Goal: Find specific page/section: Find specific page/section

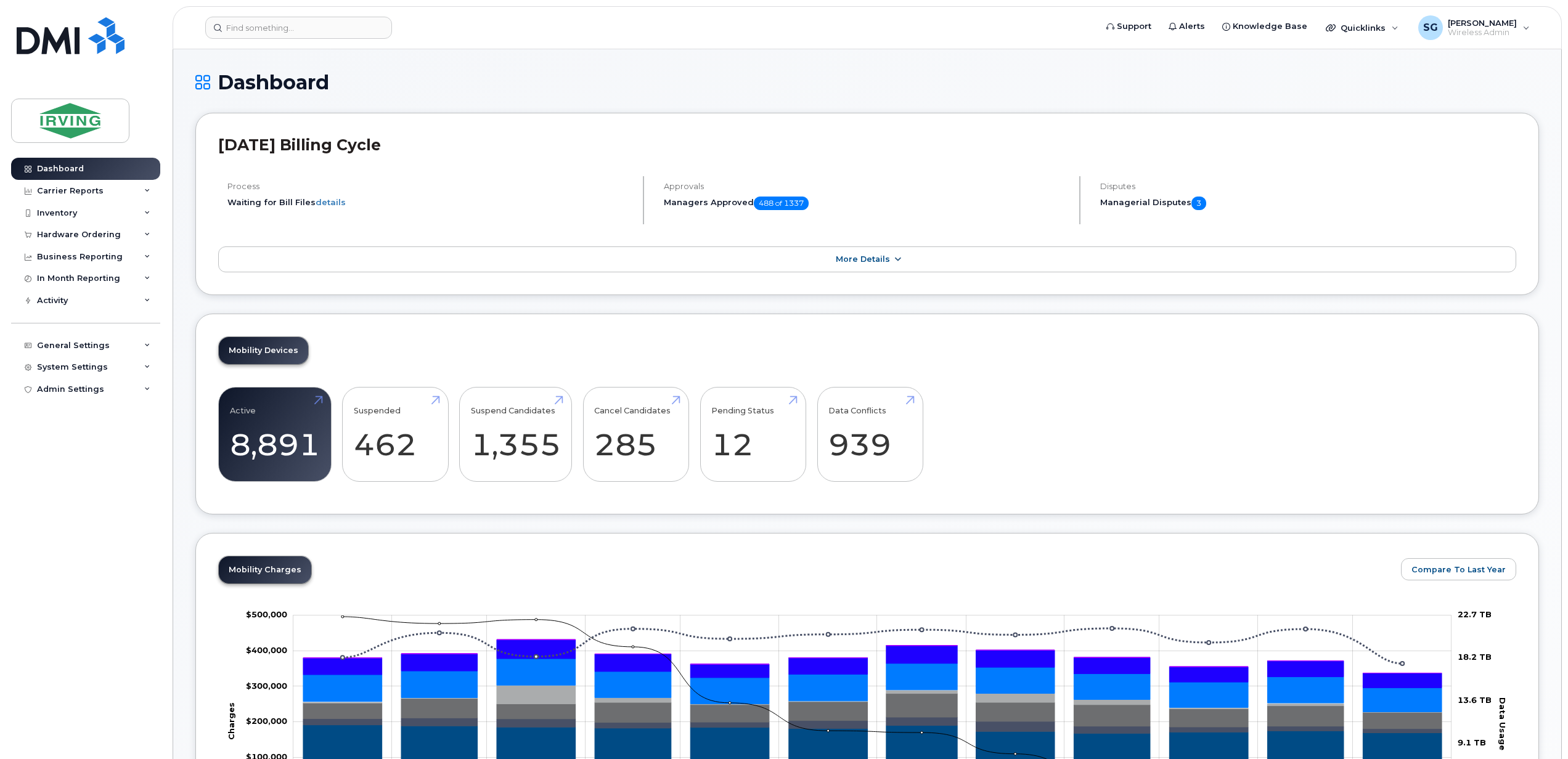
click at [823, 270] on link "More Details" at bounding box center [867, 259] width 1298 height 26
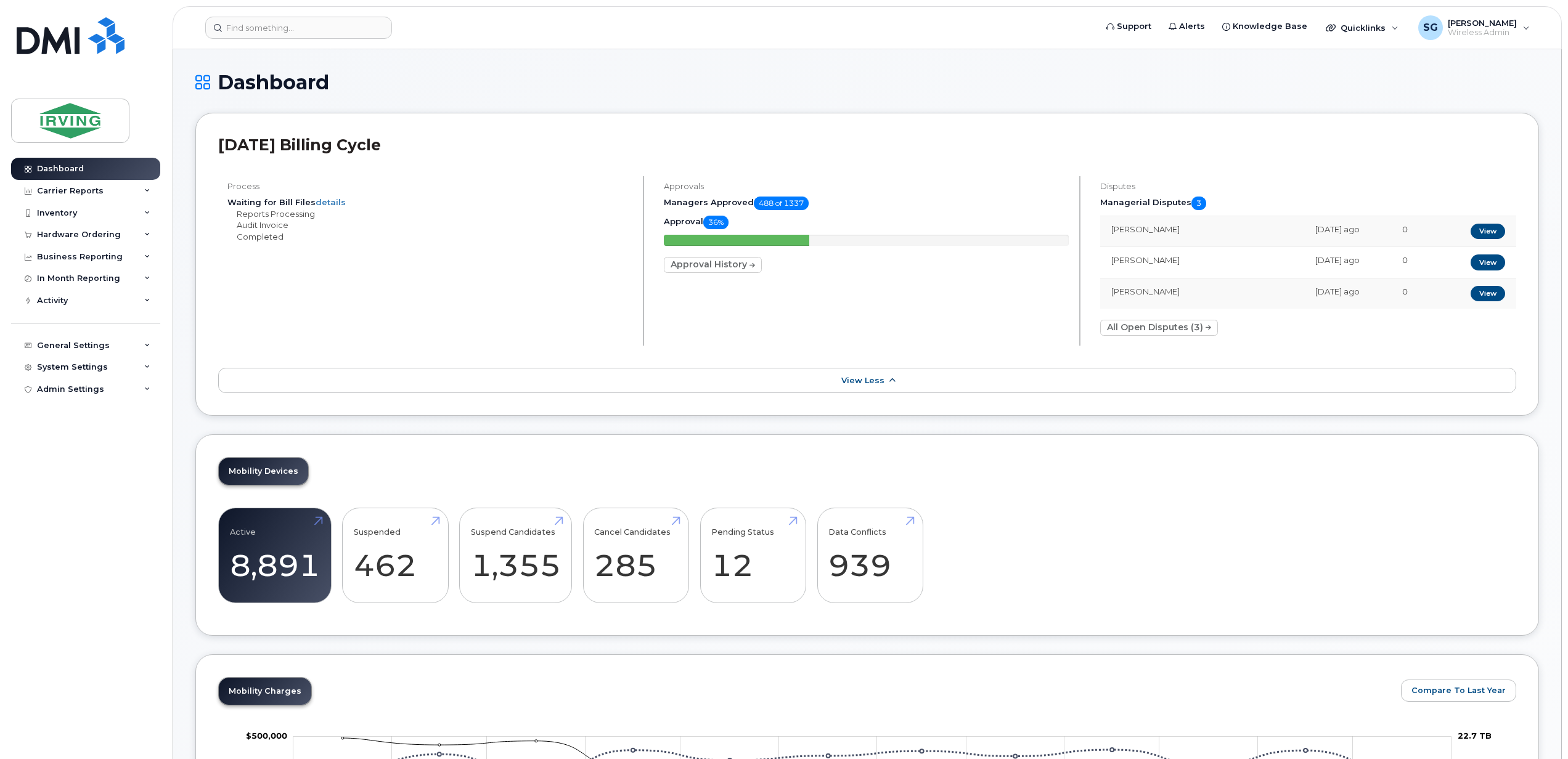
click at [841, 375] on link "View Less" at bounding box center [867, 381] width 1298 height 26
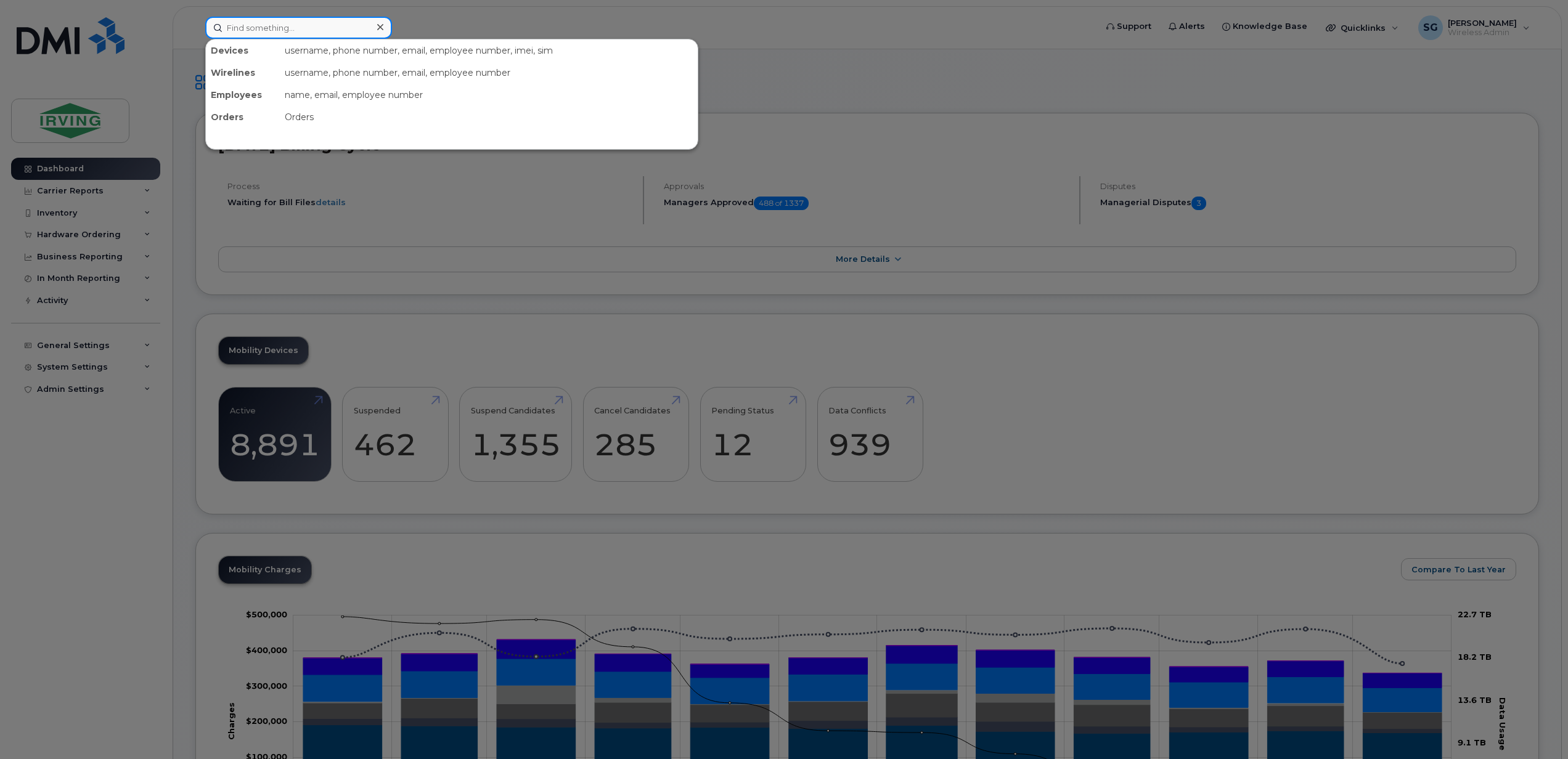
click at [287, 28] on input at bounding box center [298, 28] width 186 height 22
drag, startPoint x: 61, startPoint y: 170, endPoint x: 1000, endPoint y: 67, distance: 944.6
click at [1000, 67] on div at bounding box center [784, 380] width 1568 height 759
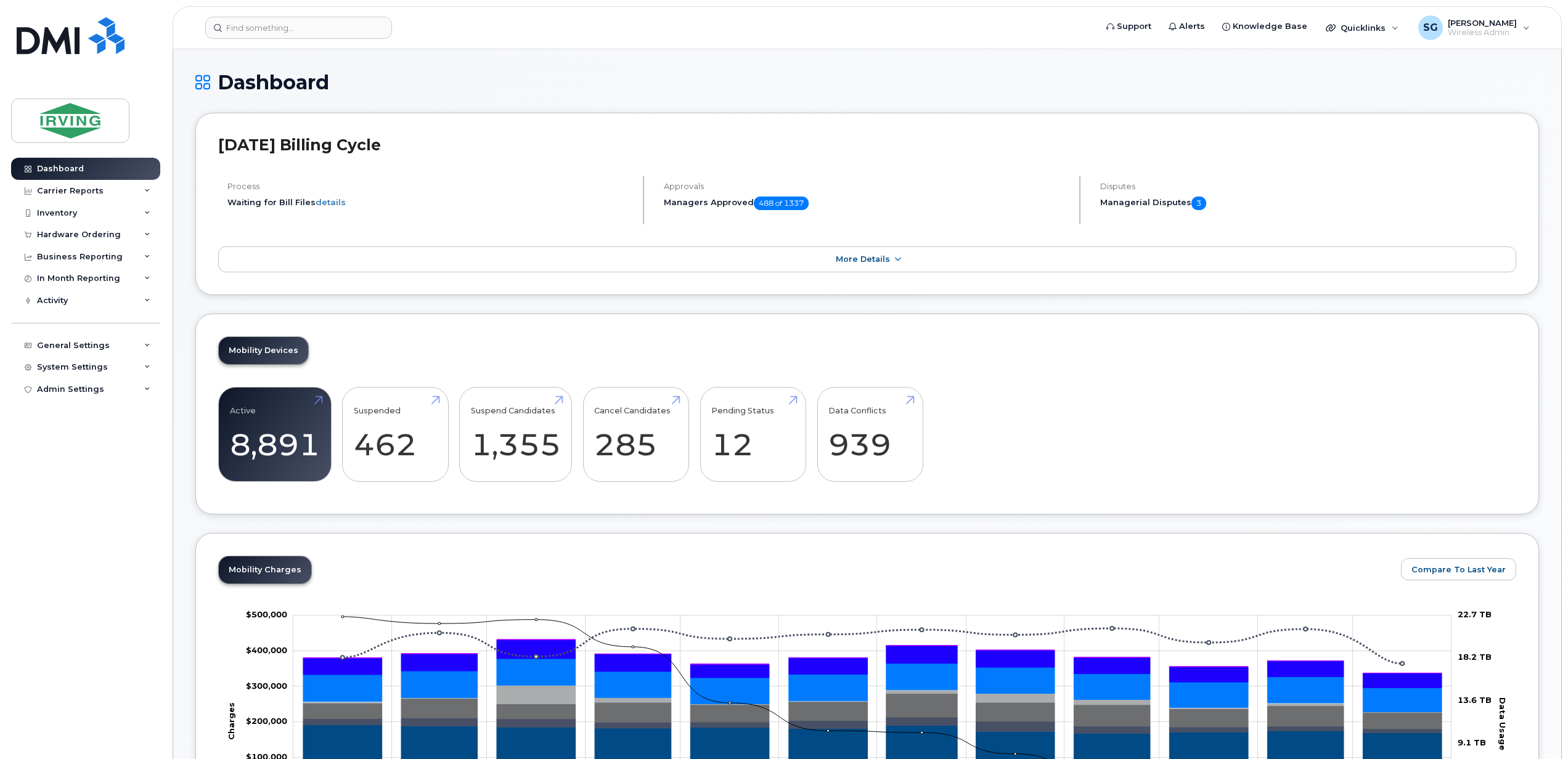
click at [296, 38] on header "Support Alerts Knowledge Base Quicklinks Suspend / Cancel Device Change SIM Car…" at bounding box center [867, 28] width 1389 height 43
click at [313, 28] on input at bounding box center [298, 28] width 186 height 22
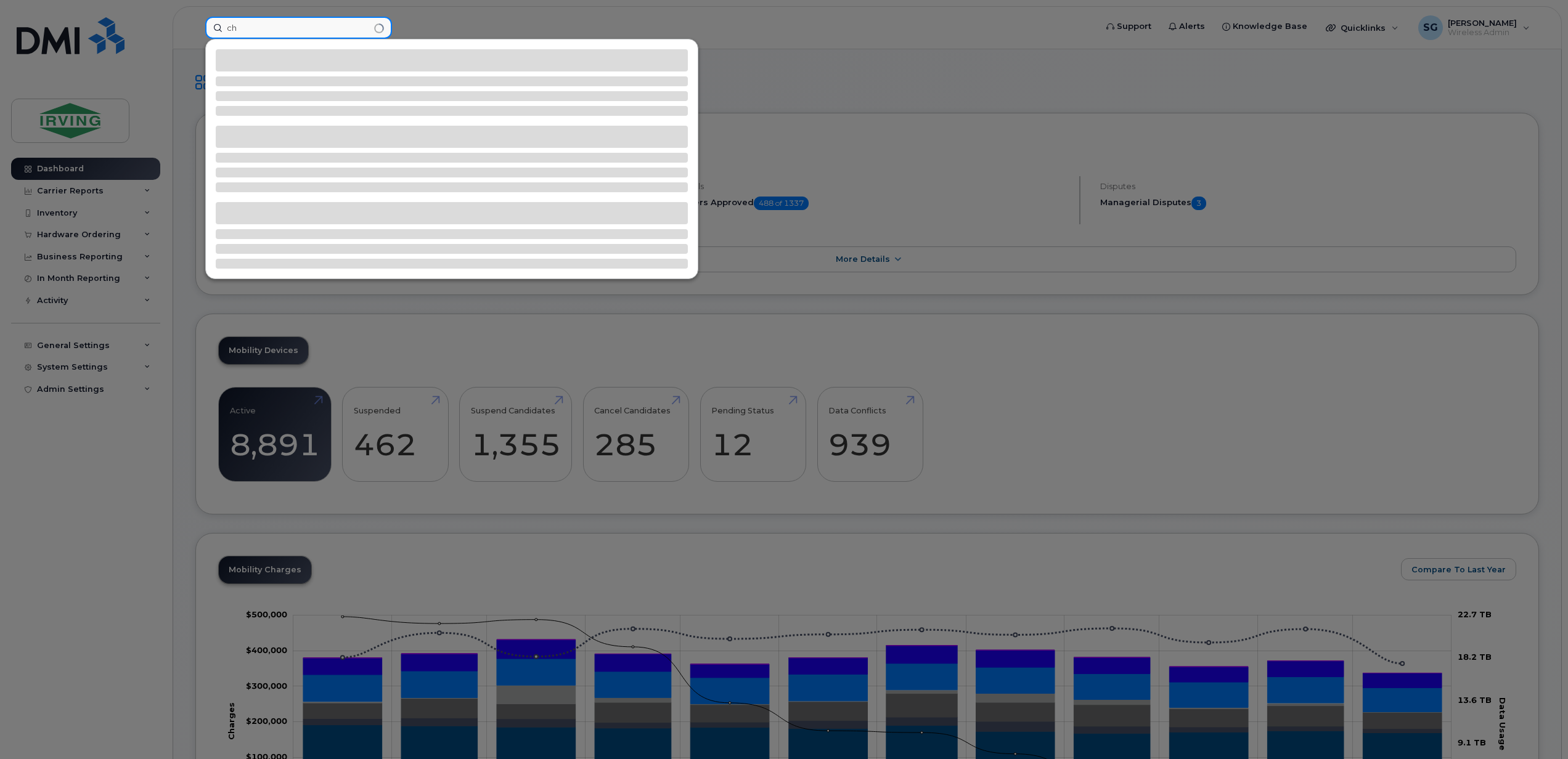
type input "c"
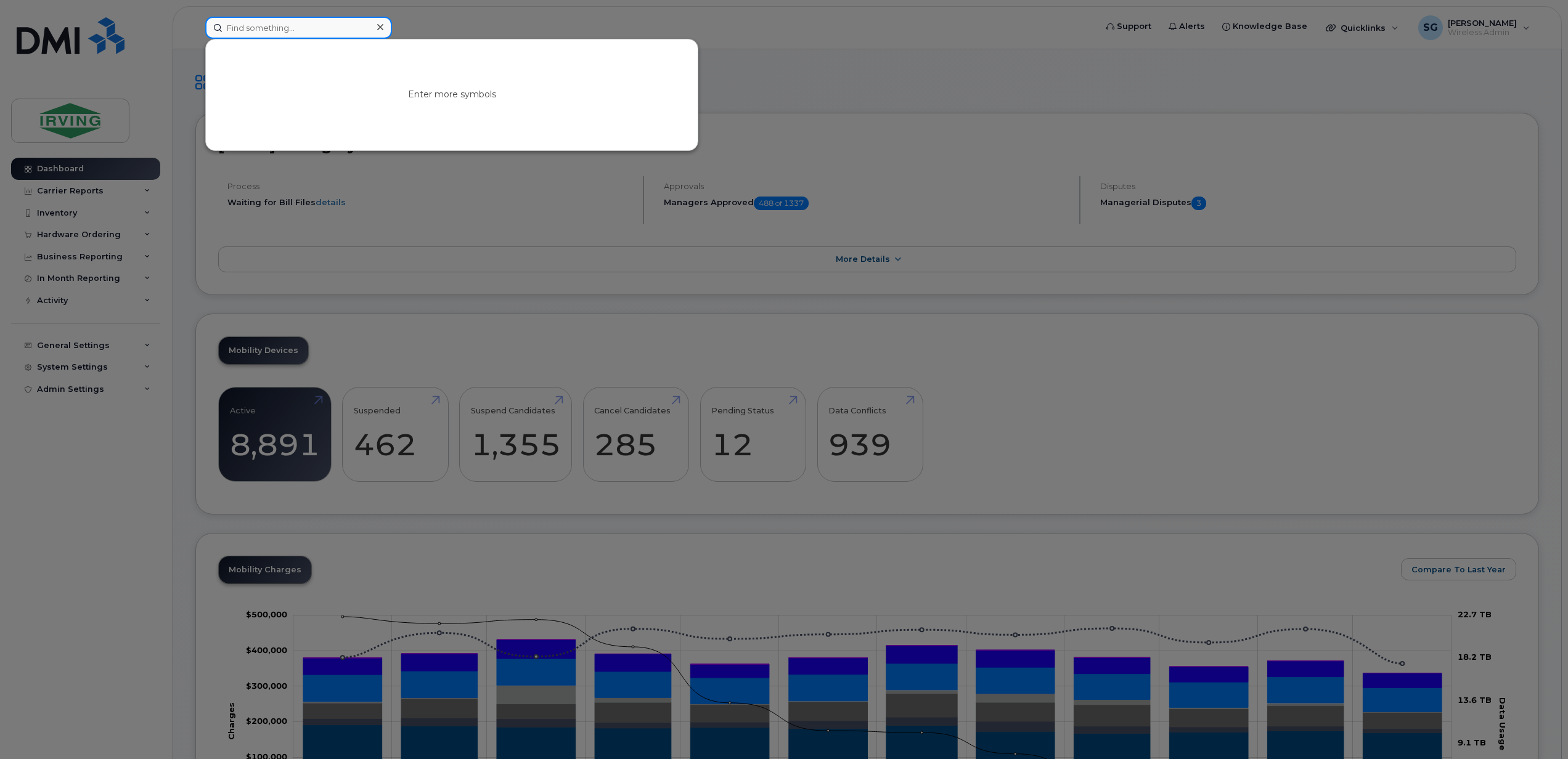
paste input "5064352178"
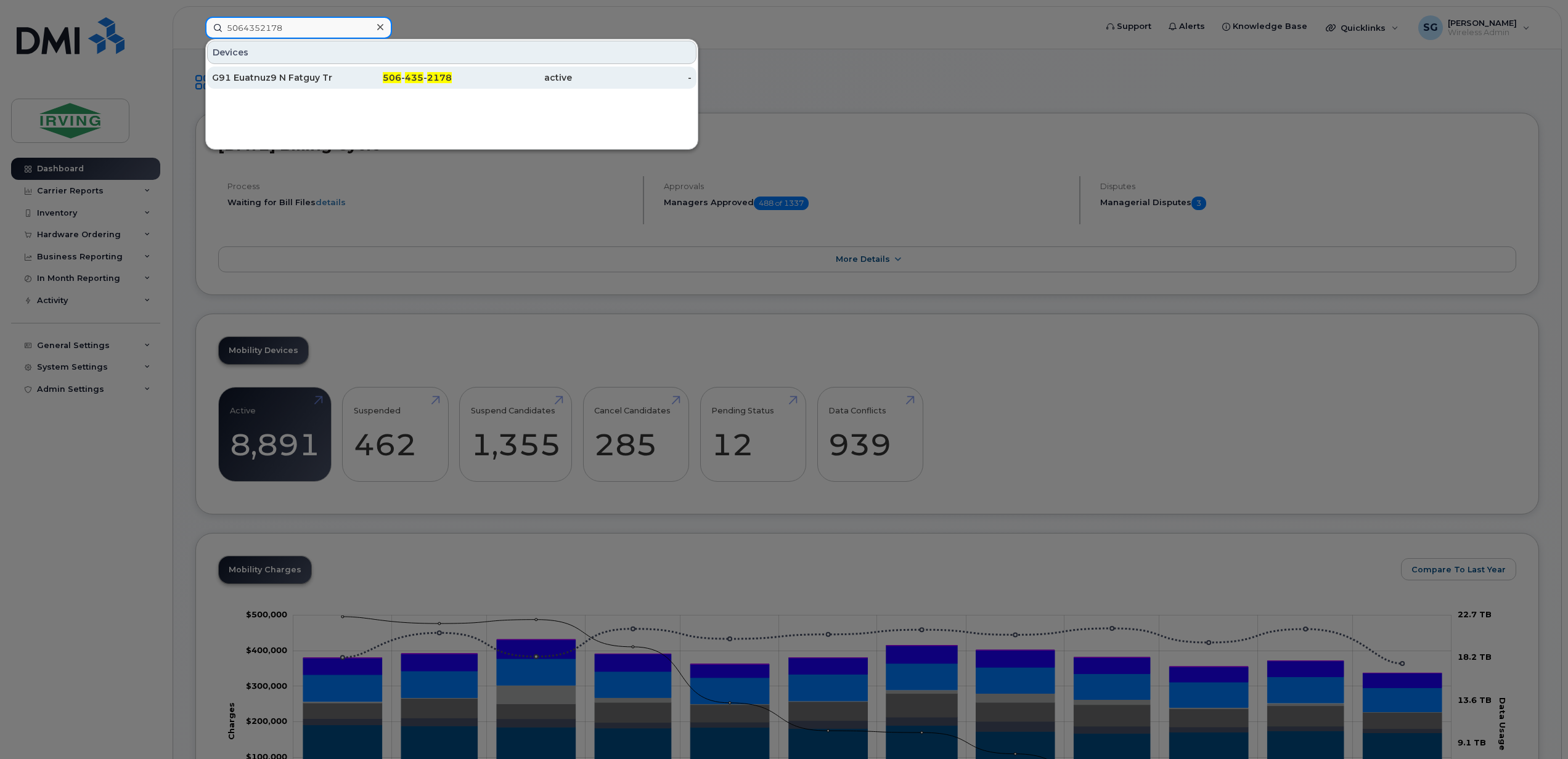
type input "5064352178"
drag, startPoint x: 257, startPoint y: 82, endPoint x: 382, endPoint y: 106, distance: 127.3
click at [257, 82] on div "G91 Euatnuz9 N Fatguy Trucking Ltd" at bounding box center [272, 78] width 121 height 12
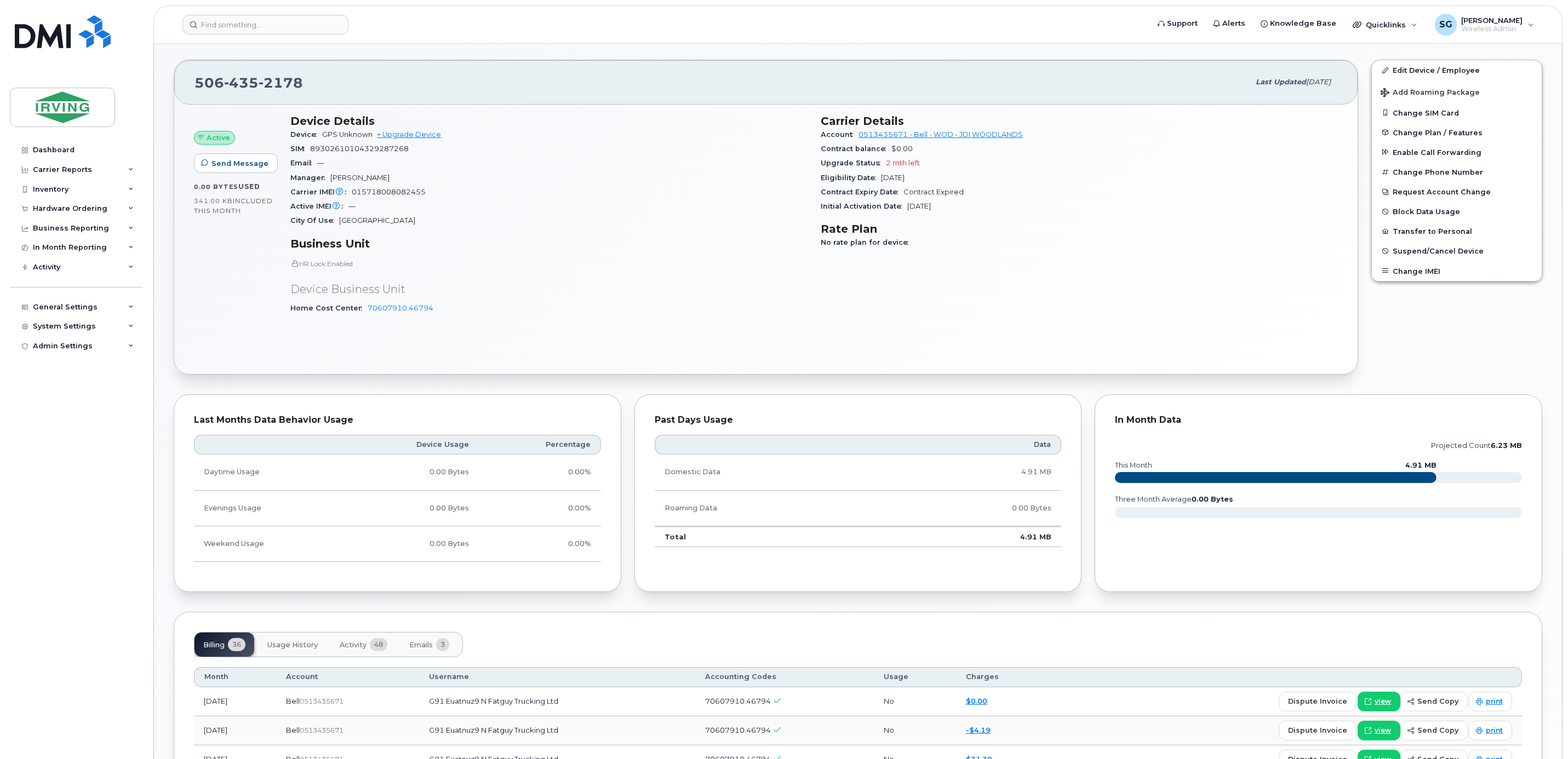
scroll to position [329, 0]
